Goal: Task Accomplishment & Management: Use online tool/utility

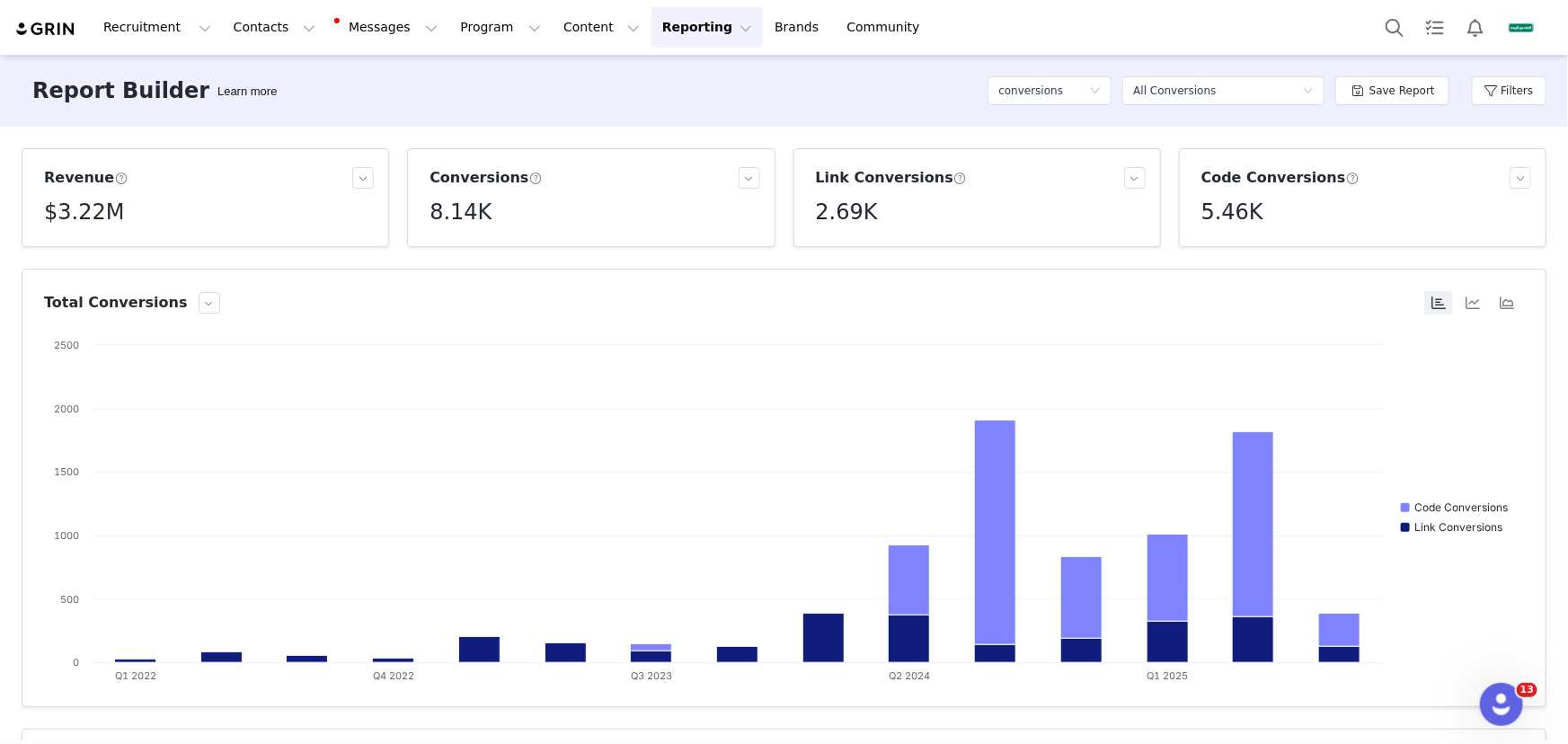
scroll to position [245, 0]
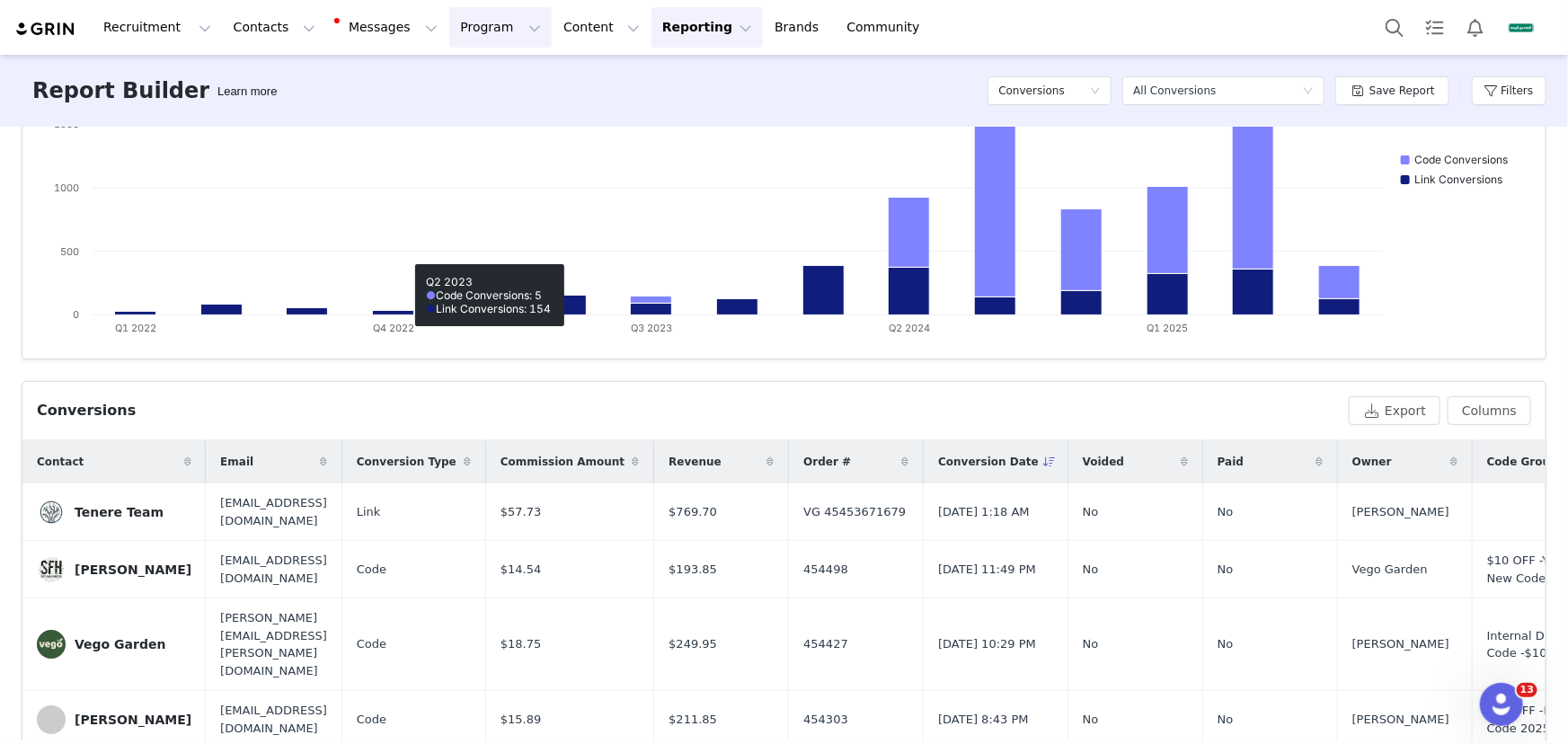
click at [450, 26] on button "Program Program" at bounding box center [500, 26] width 103 height 40
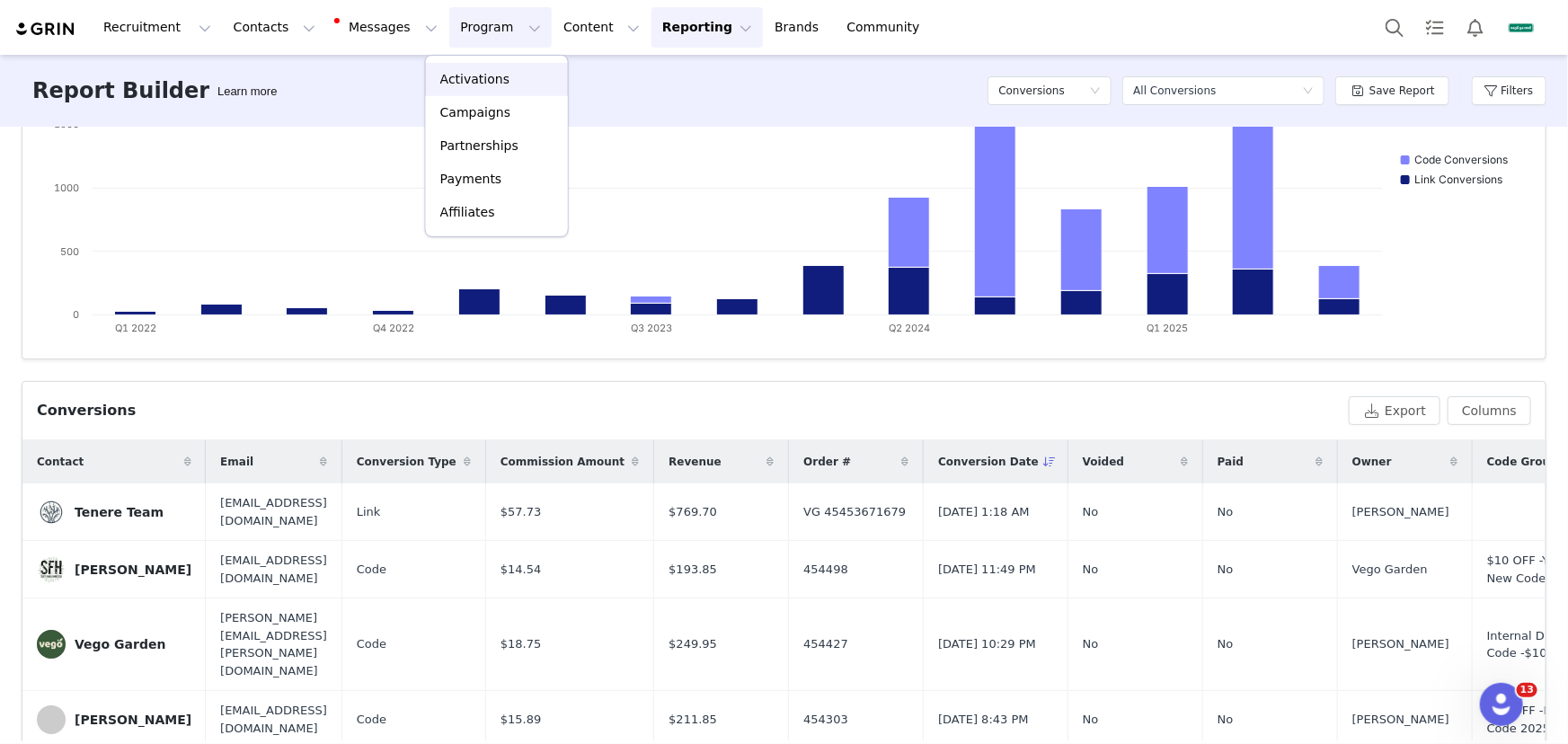
click at [474, 85] on p "Activations" at bounding box center [475, 79] width 70 height 19
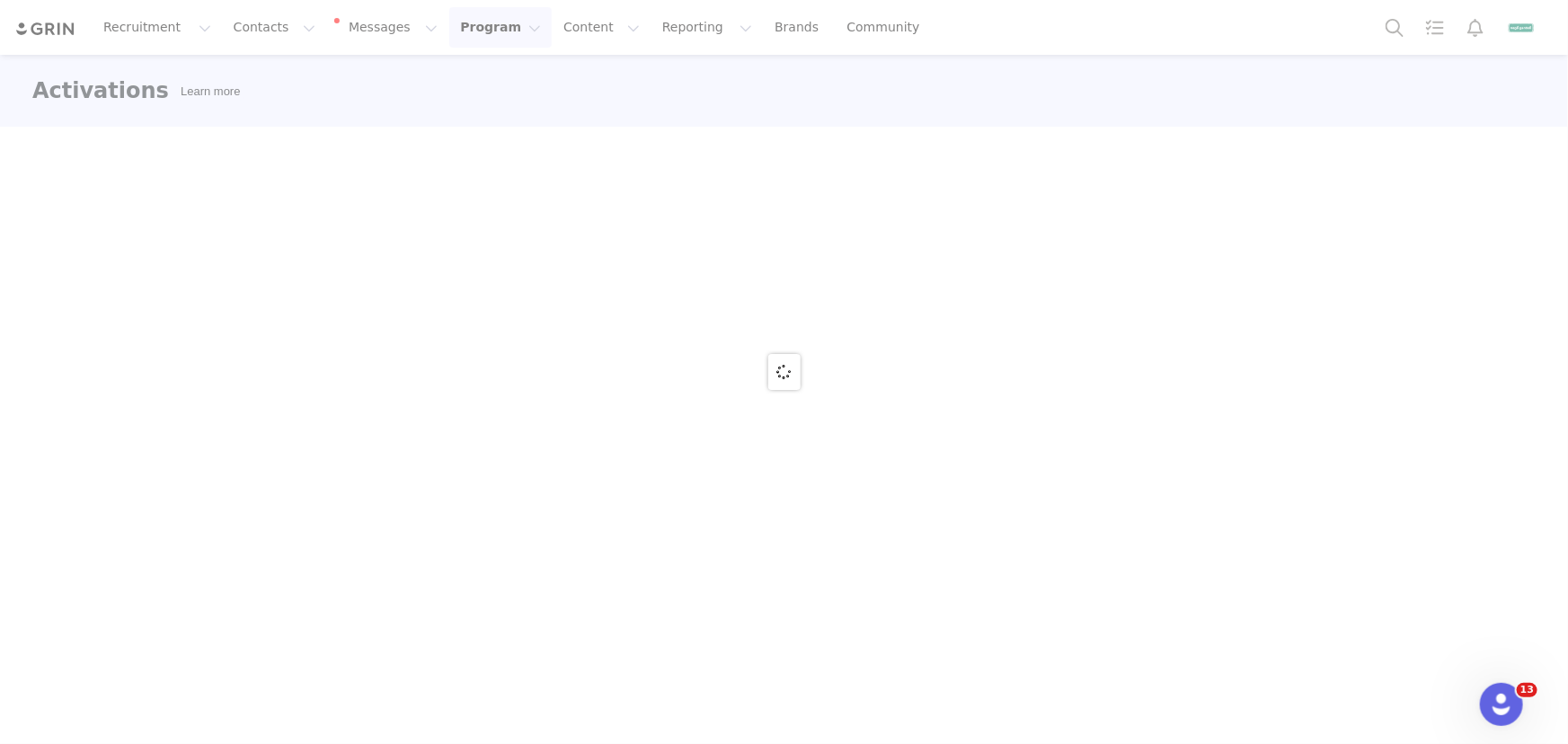
click at [477, 31] on button "Program Program" at bounding box center [500, 26] width 103 height 40
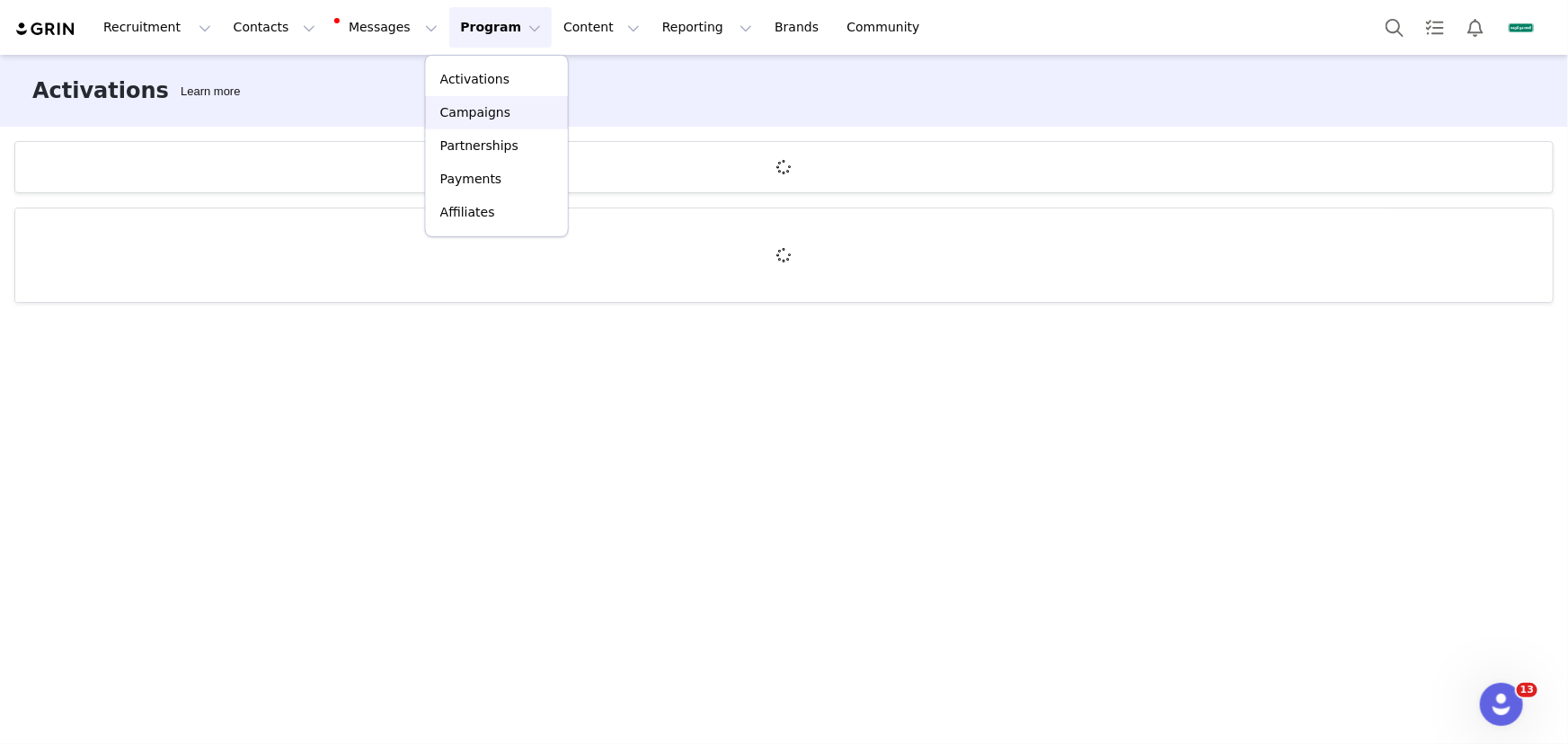
click at [484, 116] on p "Campaigns" at bounding box center [476, 113] width 71 height 19
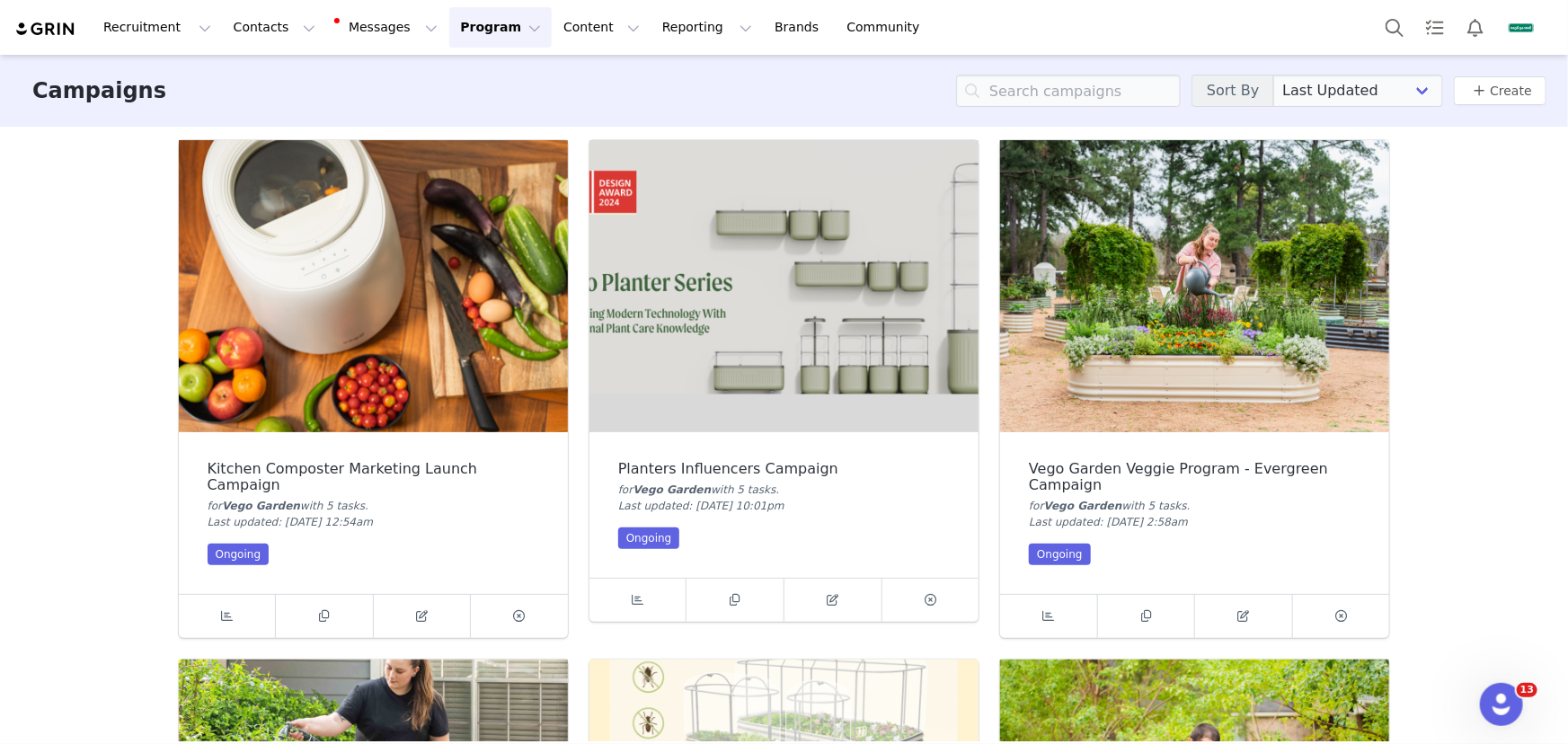
click at [1212, 365] on img at bounding box center [1194, 286] width 389 height 292
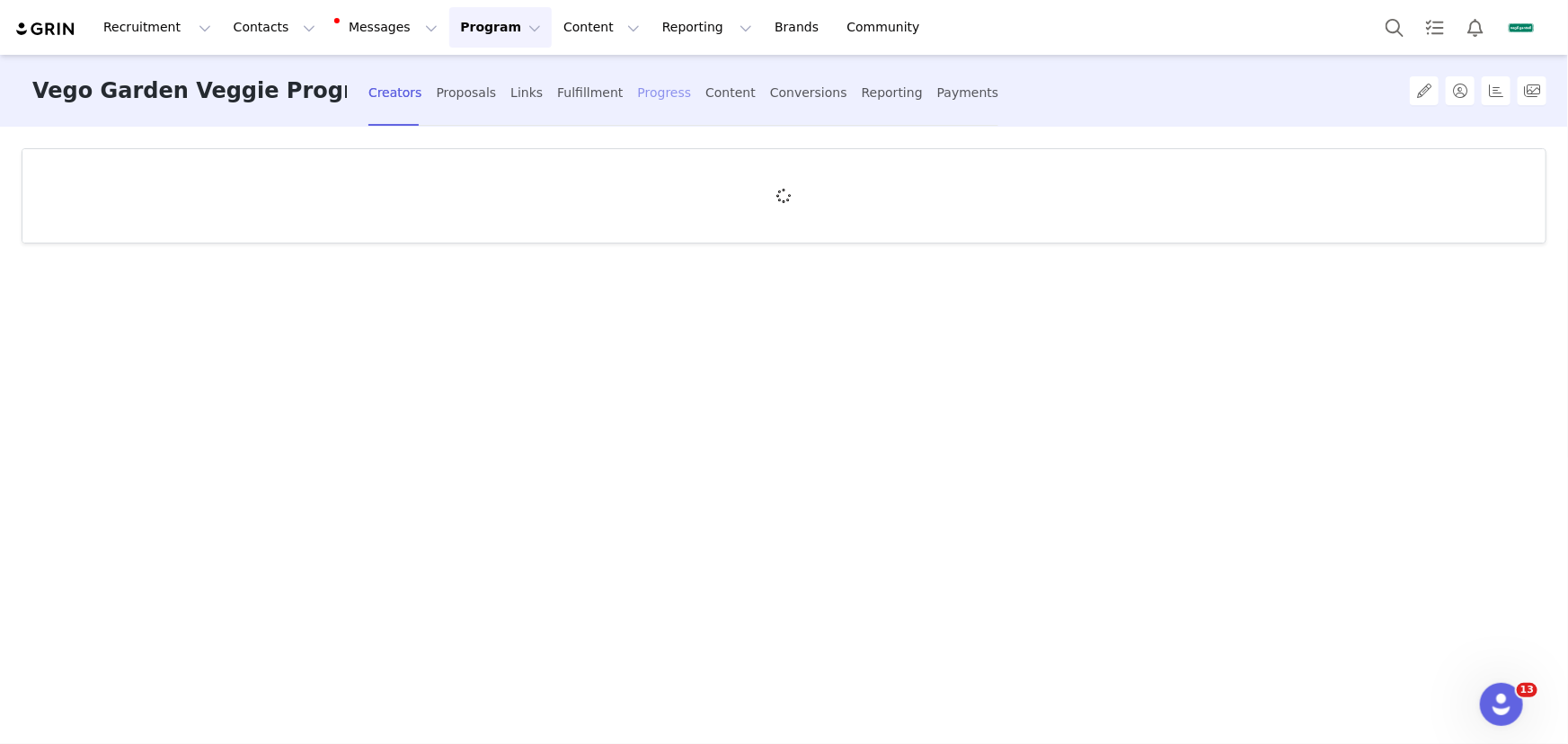
click at [674, 88] on div "Progress" at bounding box center [664, 93] width 54 height 48
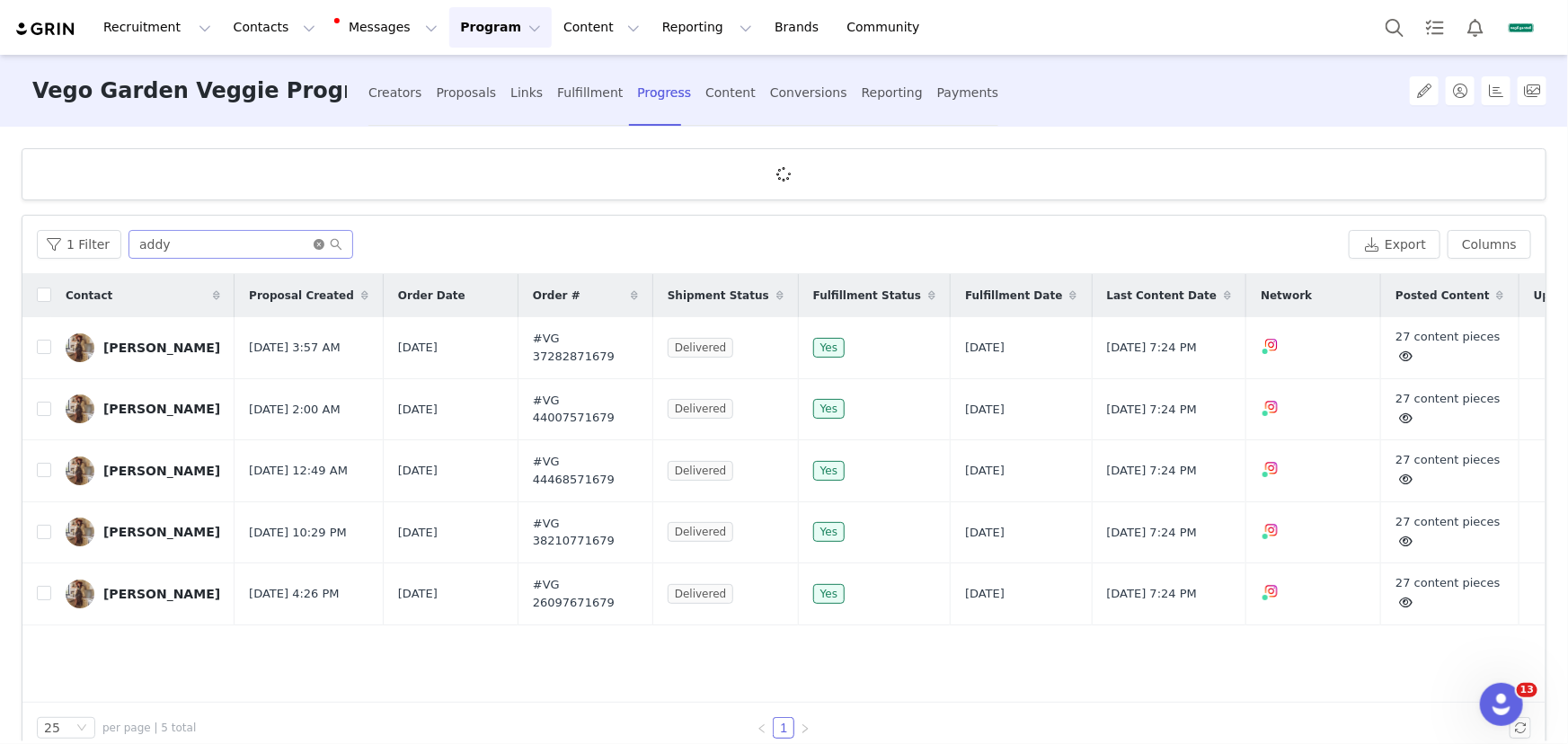
click at [312, 243] on div "Filters Filter Logic And Or Archived Select No Content Progress Select Content …" at bounding box center [784, 434] width 1568 height 615
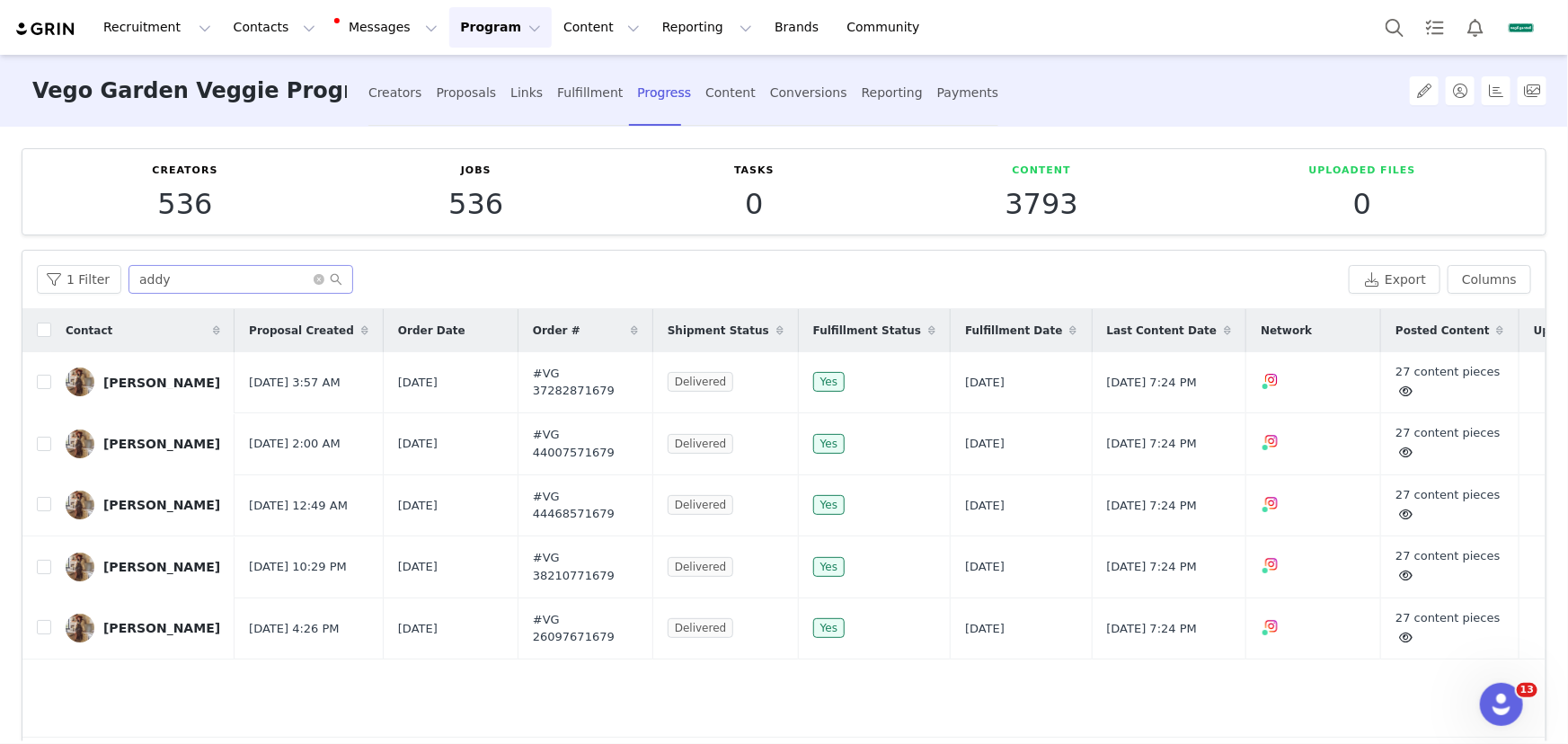
drag, startPoint x: 285, startPoint y: 237, endPoint x: 241, endPoint y: 275, distance: 58.1
click at [284, 237] on div "Creators 536 Jobs 536 Tasks 0 Content 3793 Uploaded Files 0 Filters Filter Logi…" at bounding box center [784, 434] width 1568 height 615
drag, startPoint x: 313, startPoint y: 275, endPoint x: 303, endPoint y: 275, distance: 10.0
click at [313, 275] on icon "icon: close-circle" at bounding box center [318, 279] width 11 height 11
click at [288, 277] on input "text" at bounding box center [240, 279] width 224 height 28
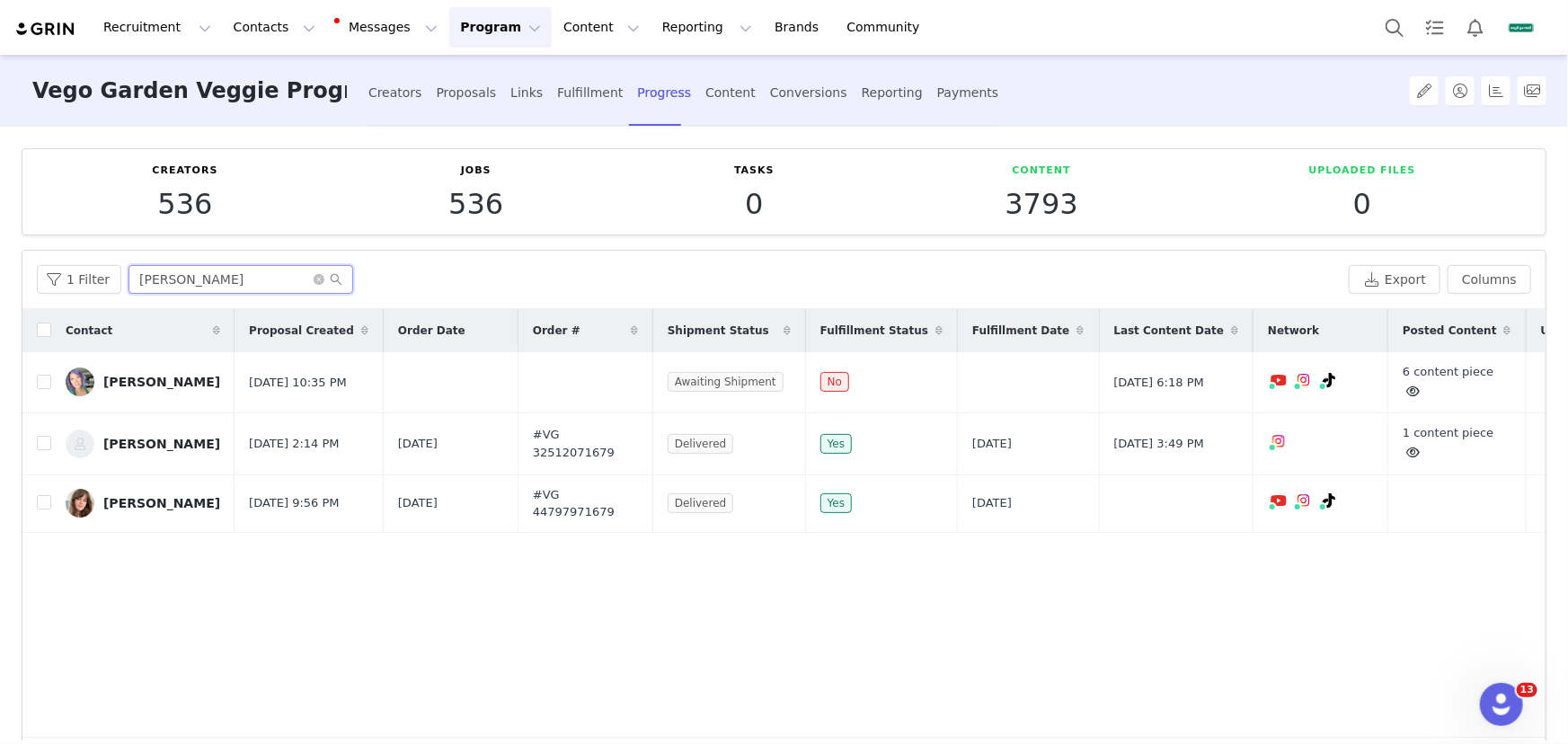
type input "[PERSON_NAME]"
click at [1288, 539] on link "@haninthecountryside" at bounding box center [1258, 538] width 142 height 15
click at [1452, 501] on button "button" at bounding box center [1463, 503] width 22 height 22
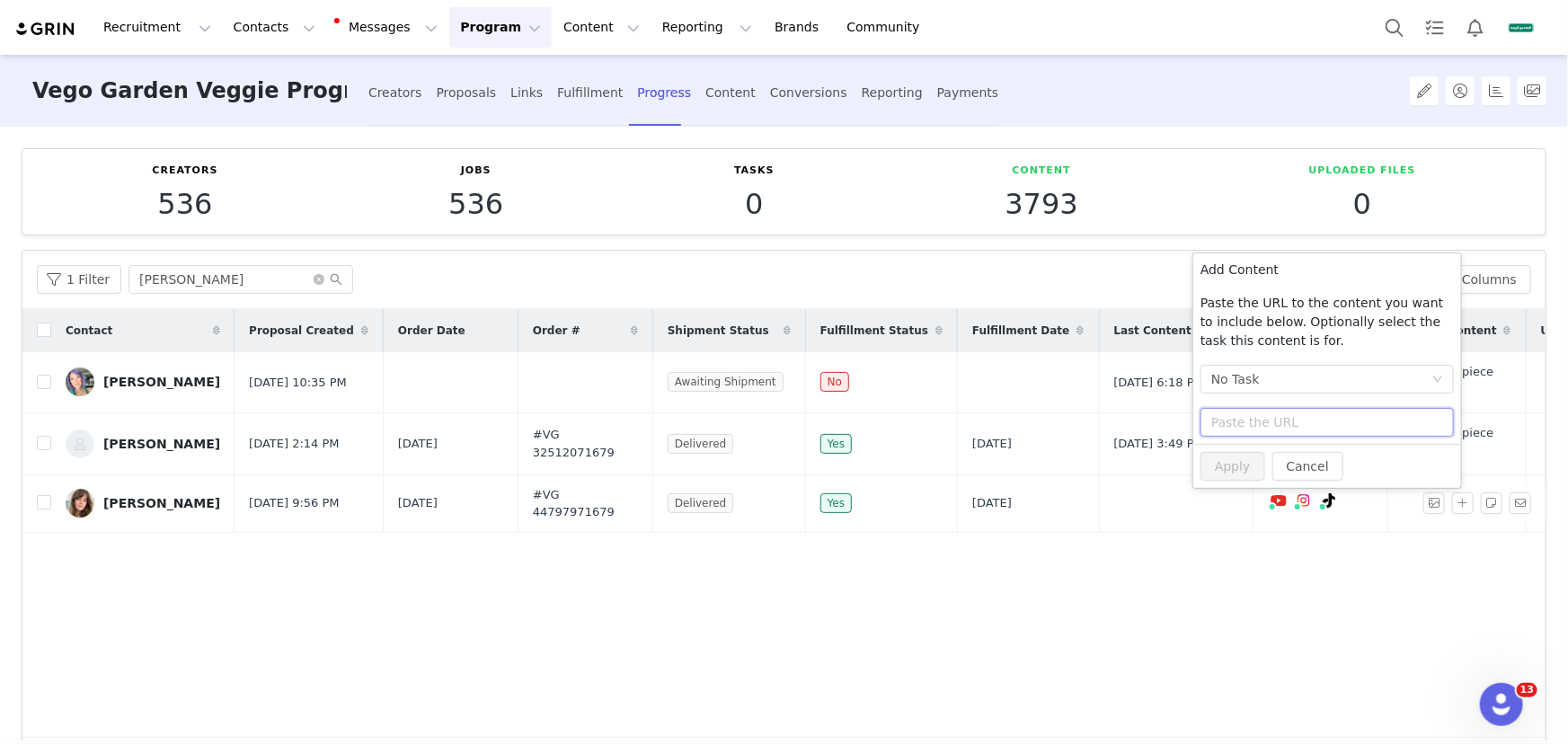
drag, startPoint x: 1276, startPoint y: 419, endPoint x: 1267, endPoint y: 430, distance: 14.2
click at [1276, 419] on input "text" at bounding box center [1327, 422] width 254 height 28
paste input "[URL][DOMAIN_NAME]"
type input "[URL][DOMAIN_NAME]"
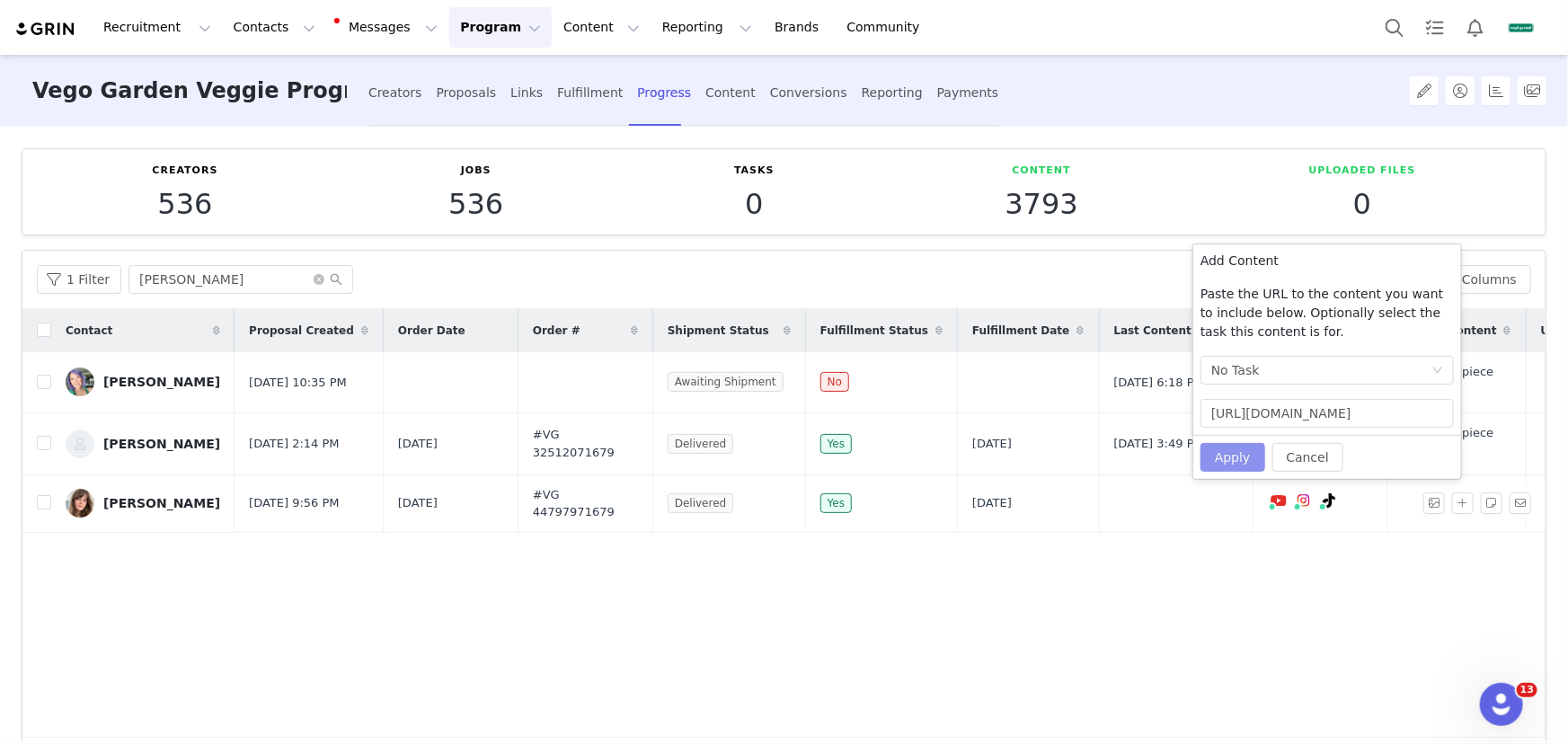
click at [1231, 463] on button "Apply" at bounding box center [1233, 456] width 65 height 28
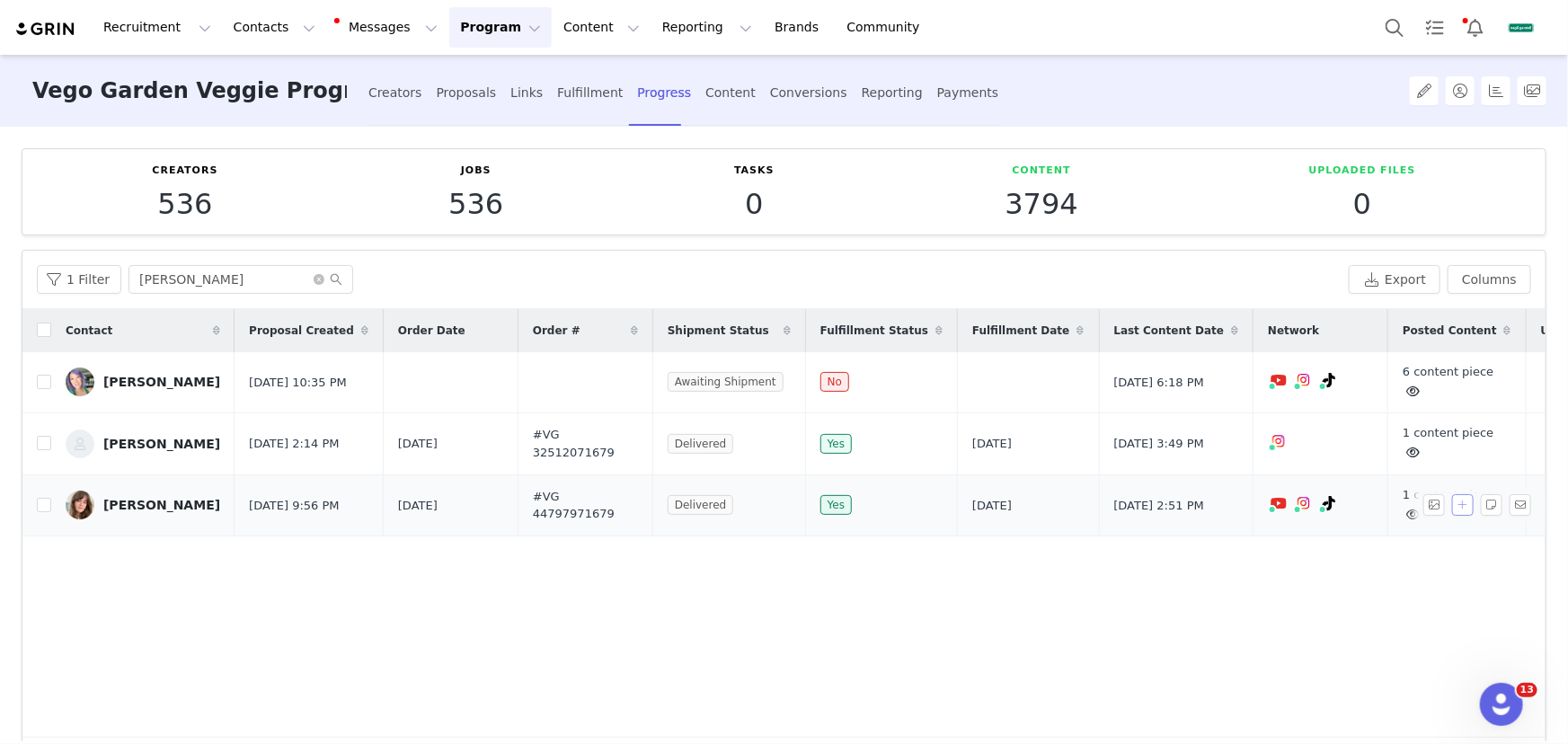
click at [1455, 502] on button "button" at bounding box center [1463, 505] width 22 height 22
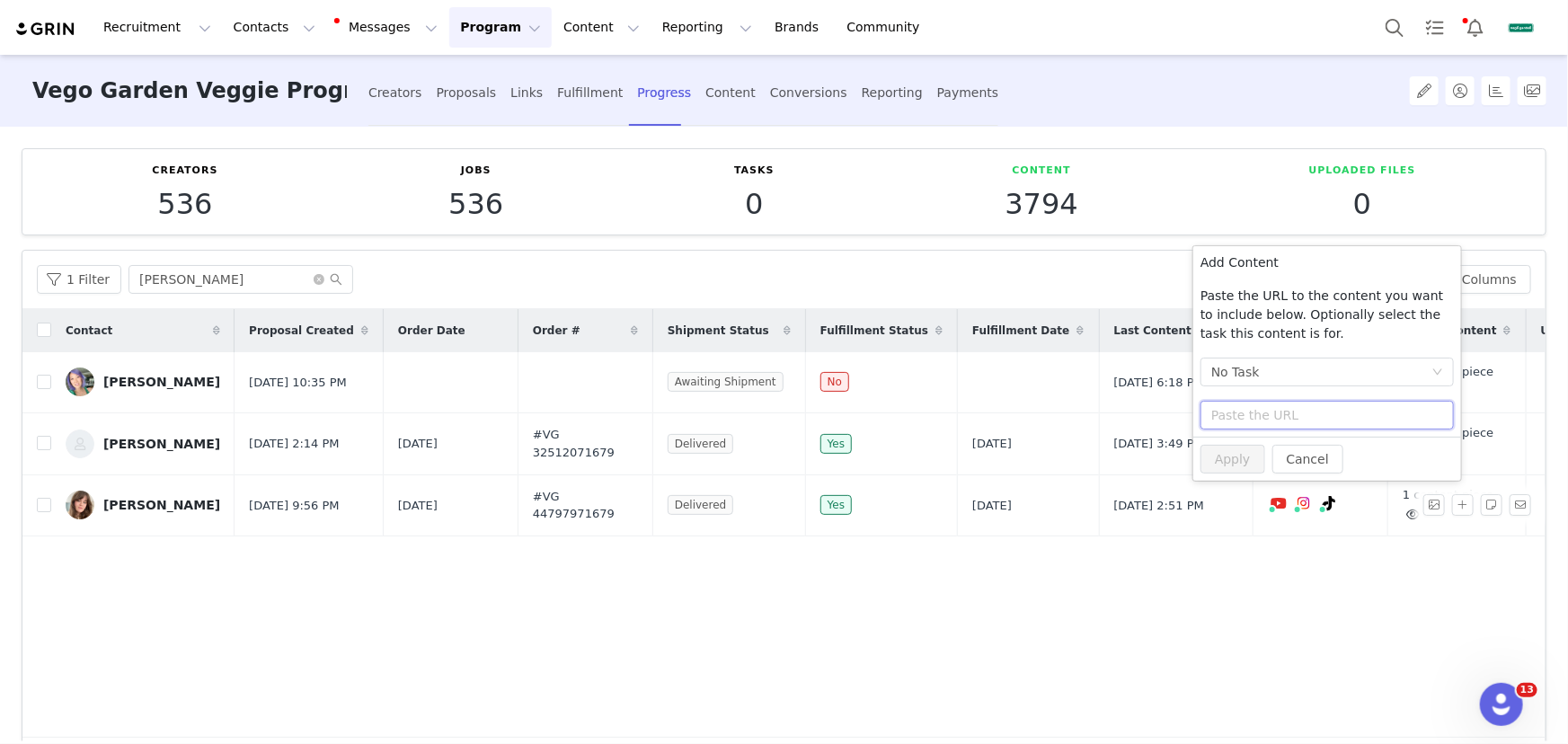
click at [1338, 408] on input "text" at bounding box center [1327, 414] width 254 height 28
paste input "[URL][DOMAIN_NAME]"
type input "[URL][DOMAIN_NAME]"
click at [1238, 451] on button "Apply" at bounding box center [1233, 458] width 65 height 28
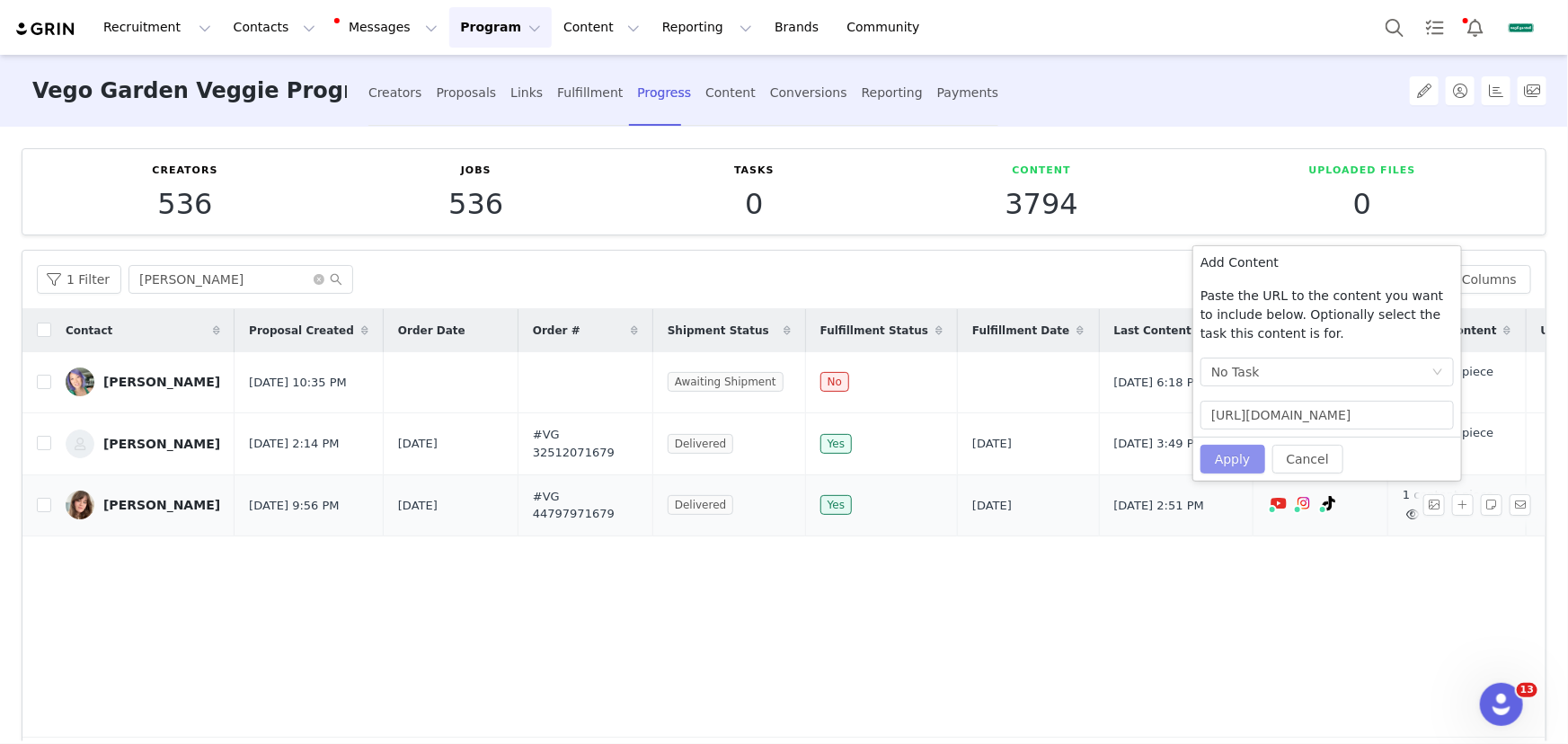
scroll to position [0, 0]
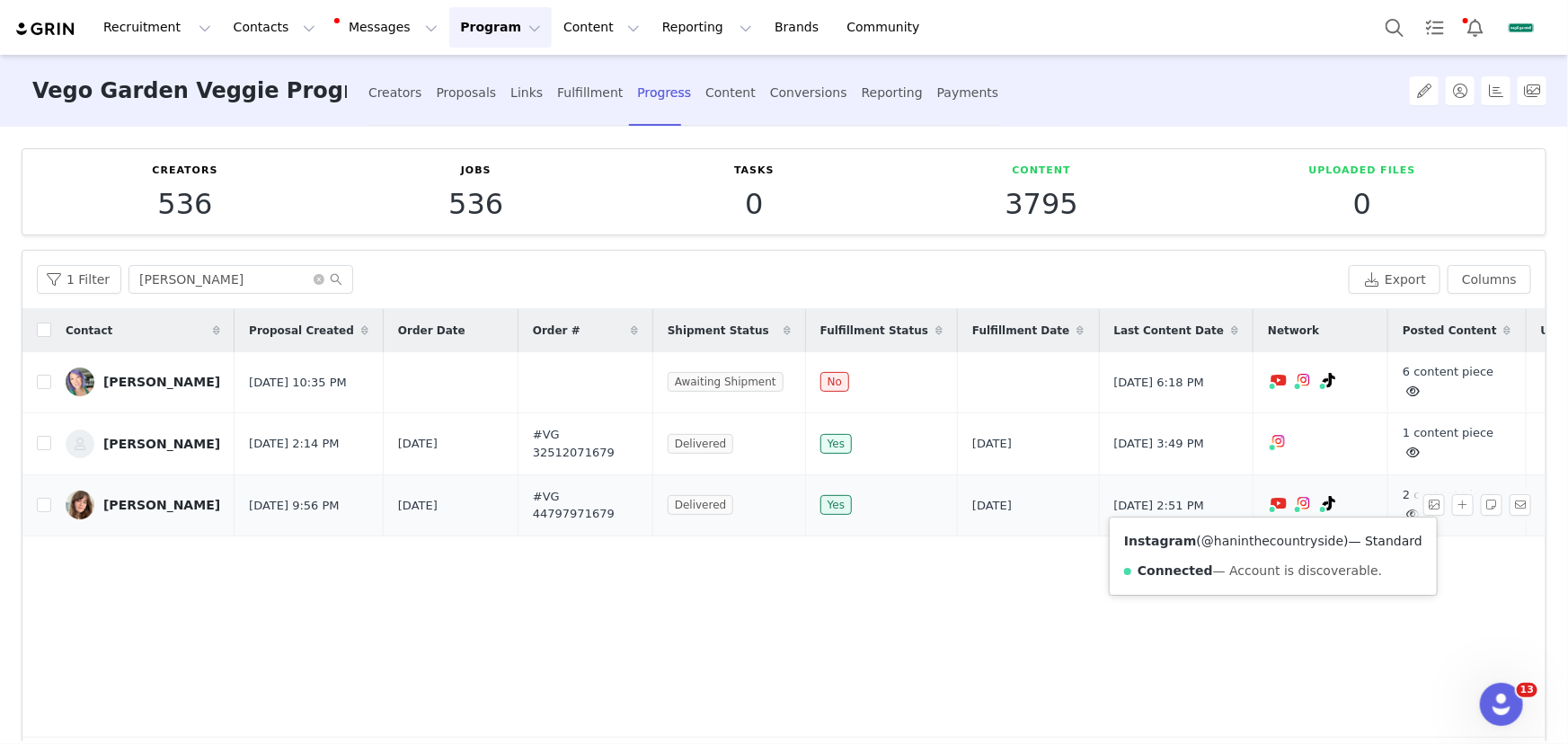
click at [1269, 535] on link "@haninthecountryside" at bounding box center [1272, 540] width 142 height 15
click at [136, 497] on div "[PERSON_NAME]" at bounding box center [162, 504] width 117 height 15
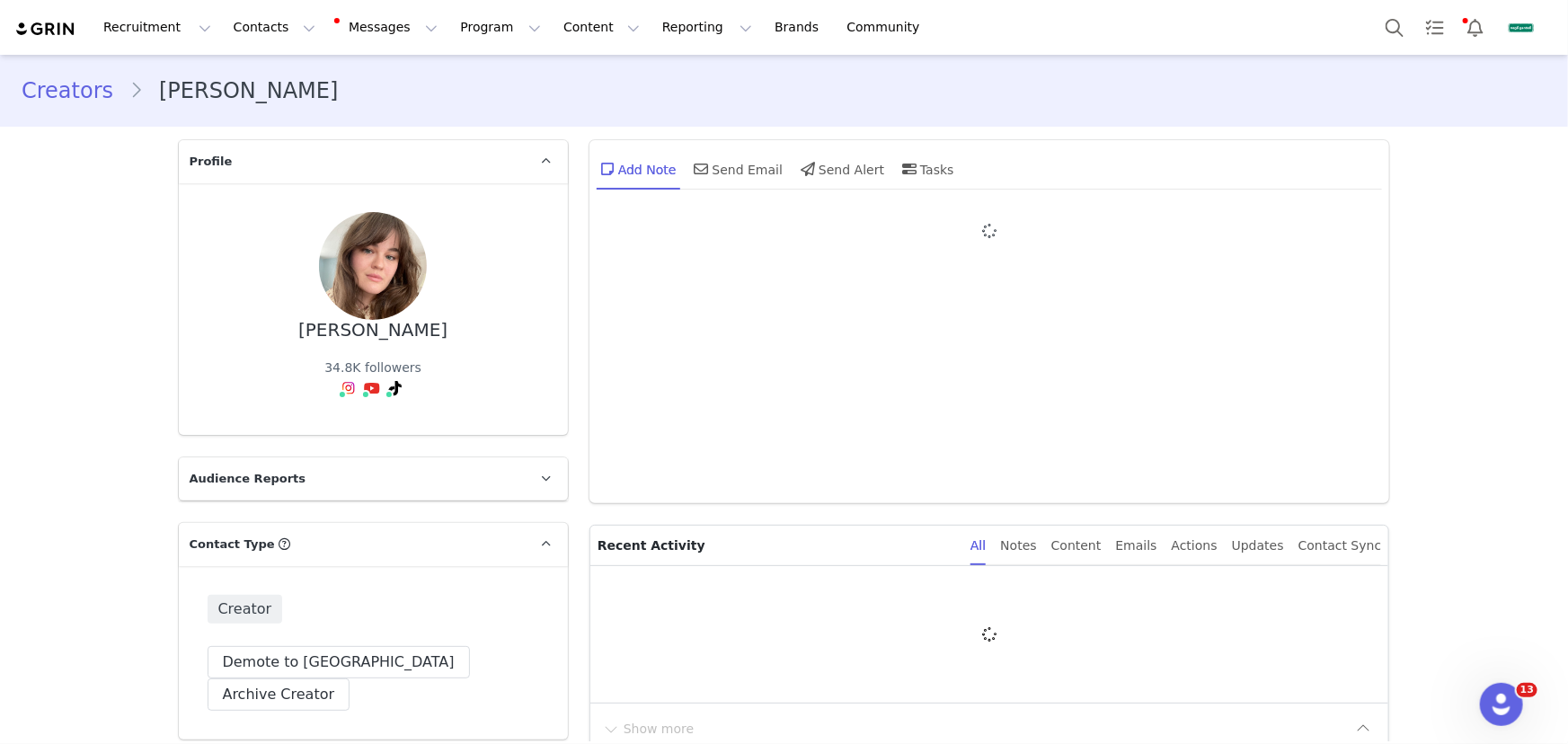
type input "+1 ([GEOGRAPHIC_DATA])"
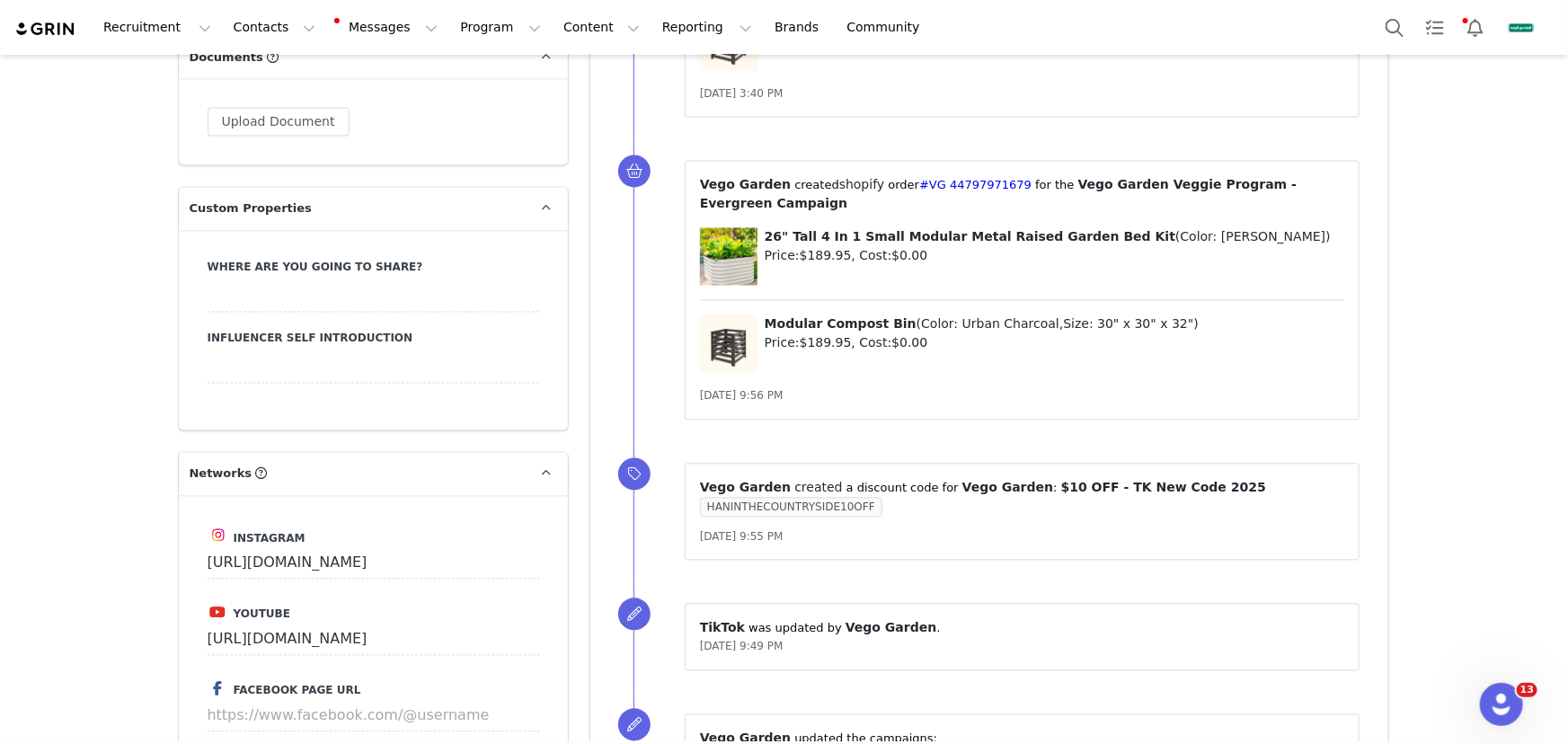
scroll to position [2041, 0]
